Goal: Find specific page/section: Find specific page/section

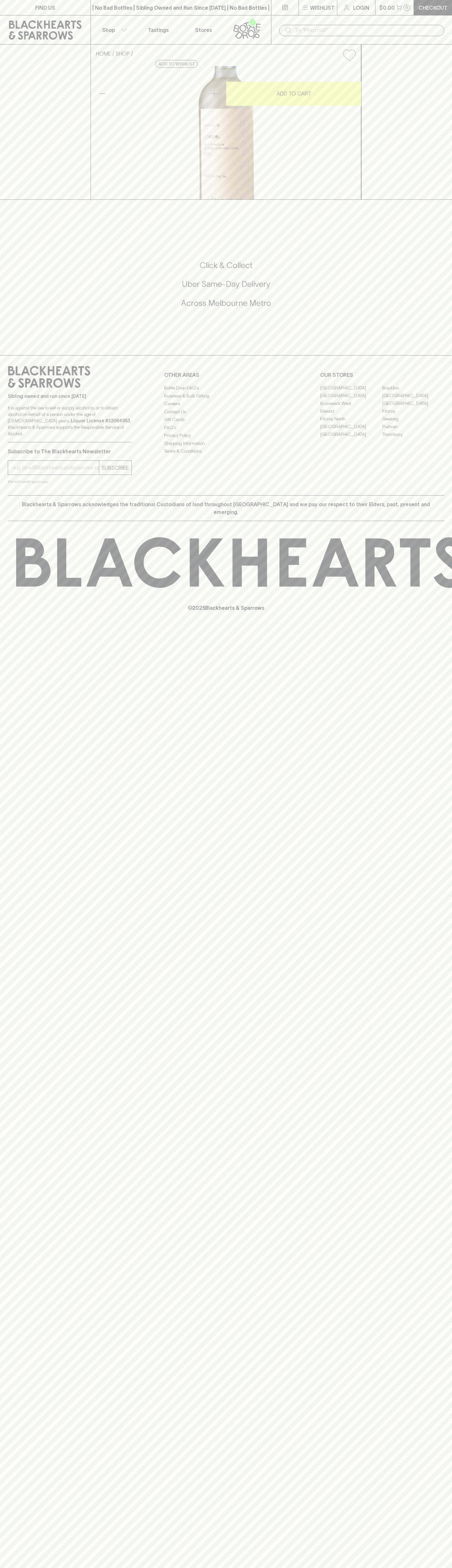
click at [189, 28] on link "Stores" at bounding box center [204, 30] width 45 height 29
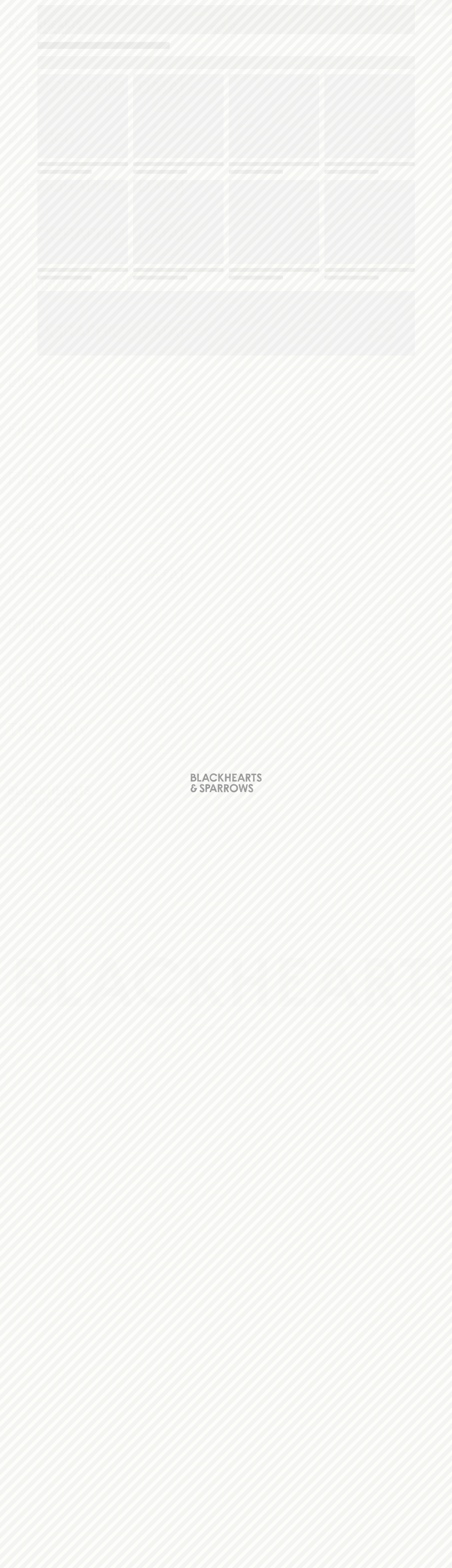
click at [395, 1568] on html "⠀ ⠀ Wishlist Login $0.00 0 Checkout Shop ​ ​ [GEOGRAPHIC_DATA] View Store Detai…" at bounding box center [226, 784] width 452 height 1568
click at [23, 406] on div "Loading" at bounding box center [226, 784] width 452 height 1568
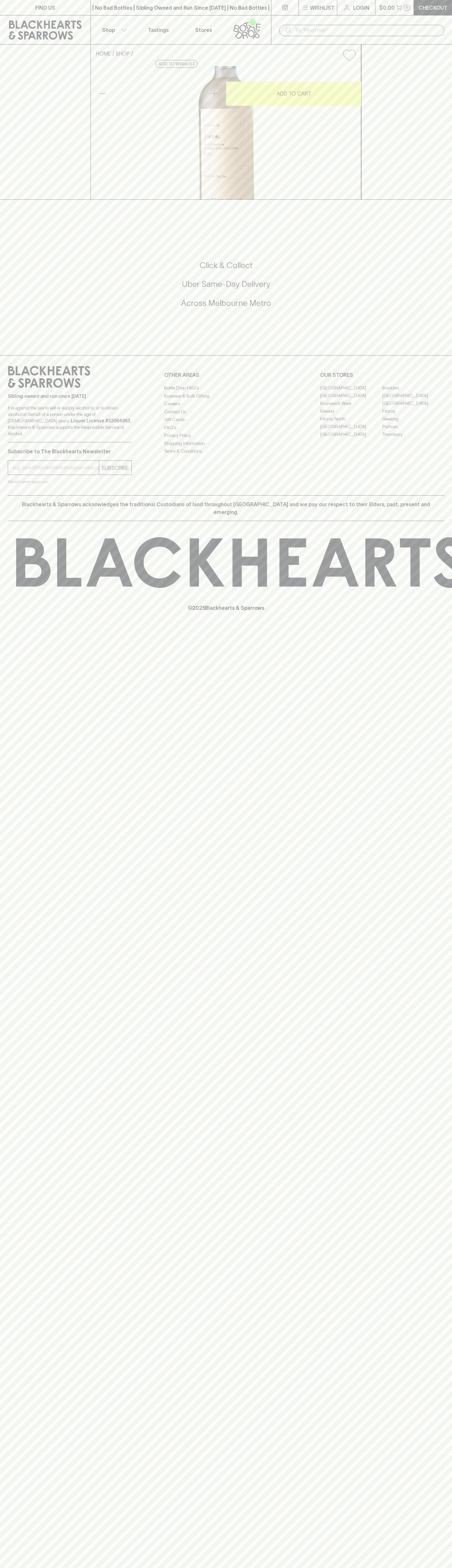
click at [351, 415] on link "Elwood" at bounding box center [350, 411] width 62 height 8
